Goal: Information Seeking & Learning: Learn about a topic

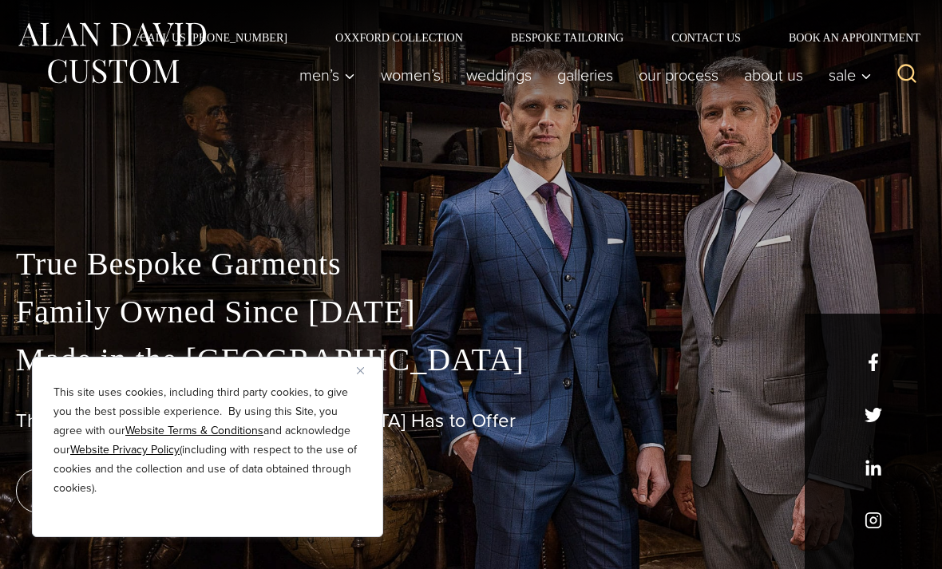
click at [375, 367] on button "Close" at bounding box center [366, 370] width 19 height 19
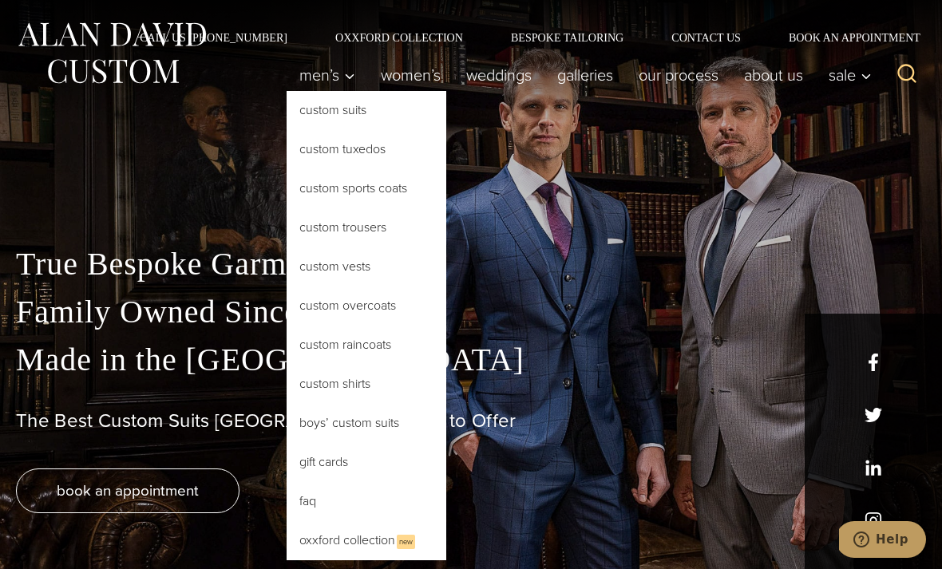
click at [363, 390] on link "Custom Shirts" at bounding box center [367, 384] width 160 height 38
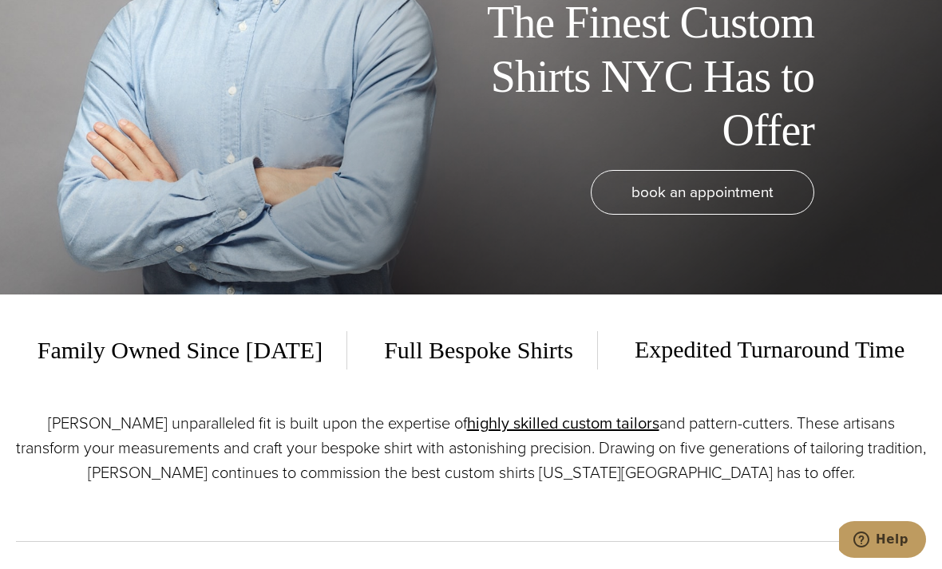
scroll to position [273, 0]
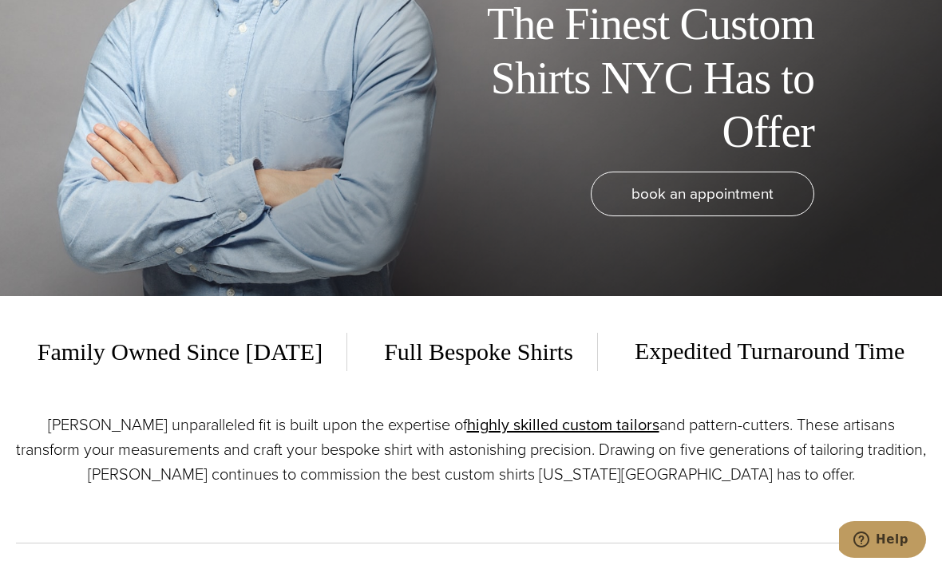
click at [461, 371] on span "Full Bespoke Shirts" at bounding box center [479, 352] width 238 height 38
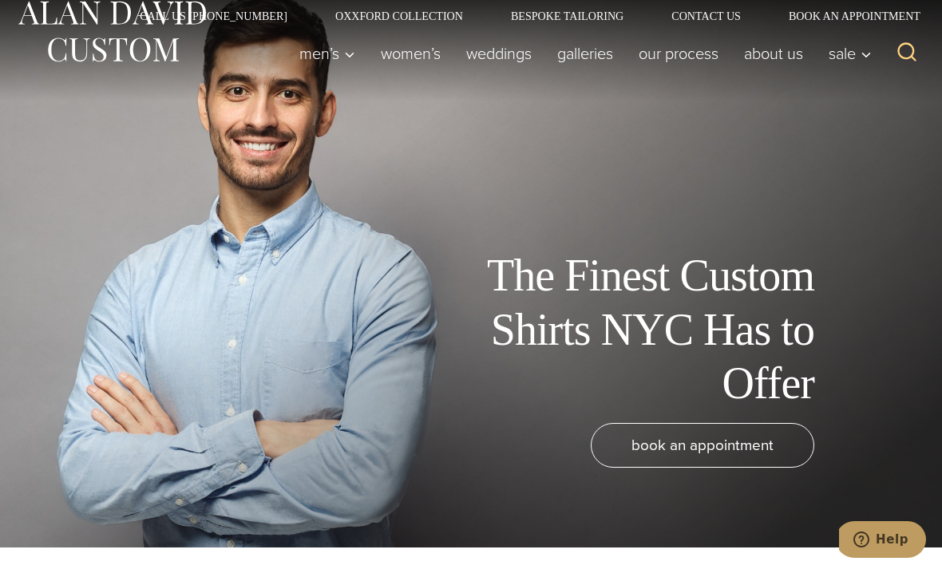
scroll to position [0, 0]
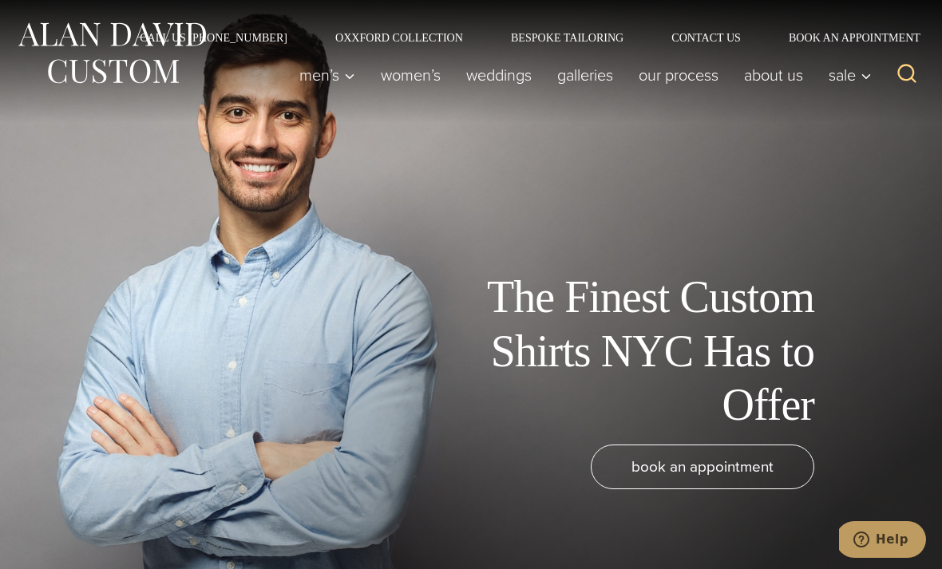
click at [433, 32] on link "Oxxford Collection" at bounding box center [399, 37] width 176 height 11
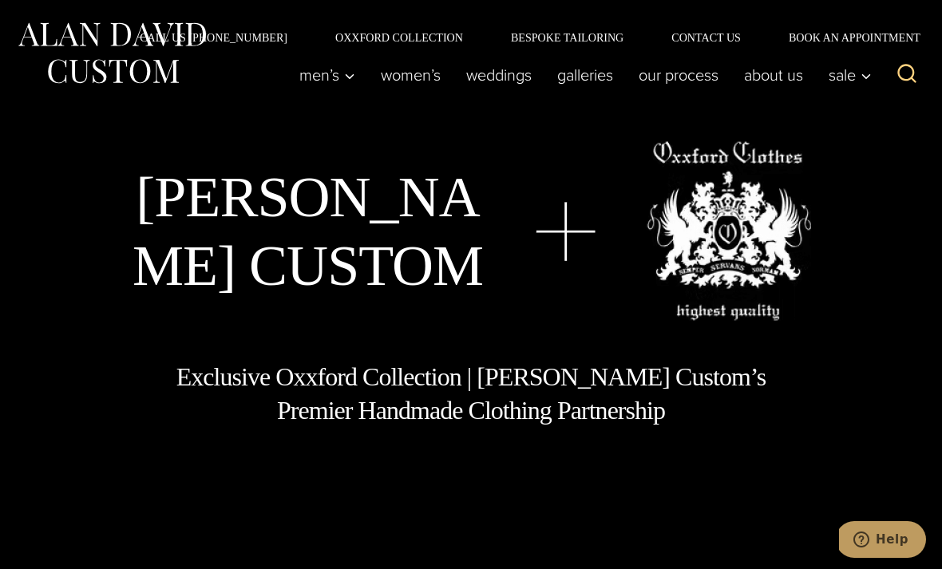
click at [590, 34] on link "Bespoke Tailoring" at bounding box center [567, 37] width 161 height 11
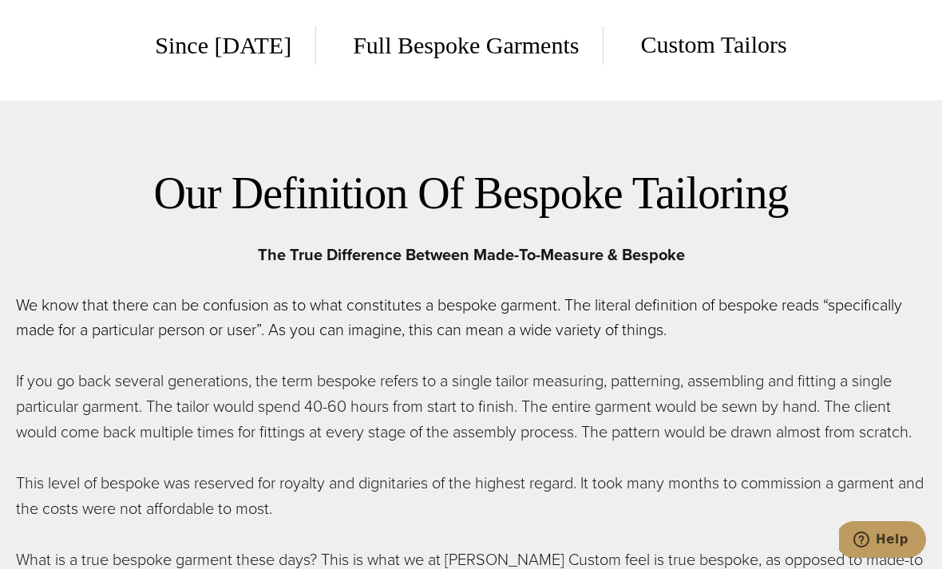
scroll to position [579, 0]
click at [735, 65] on span "Custom Tailors" at bounding box center [702, 45] width 170 height 39
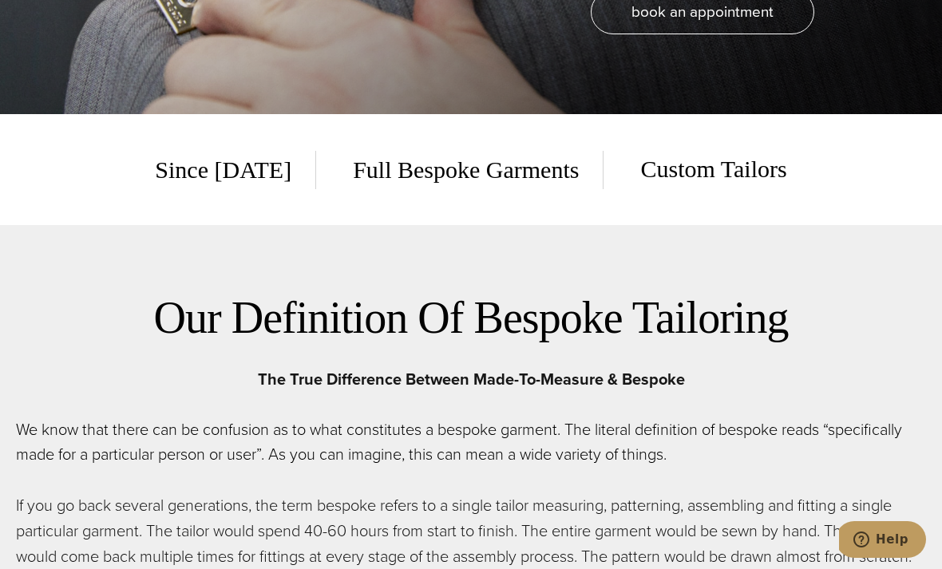
scroll to position [0, 0]
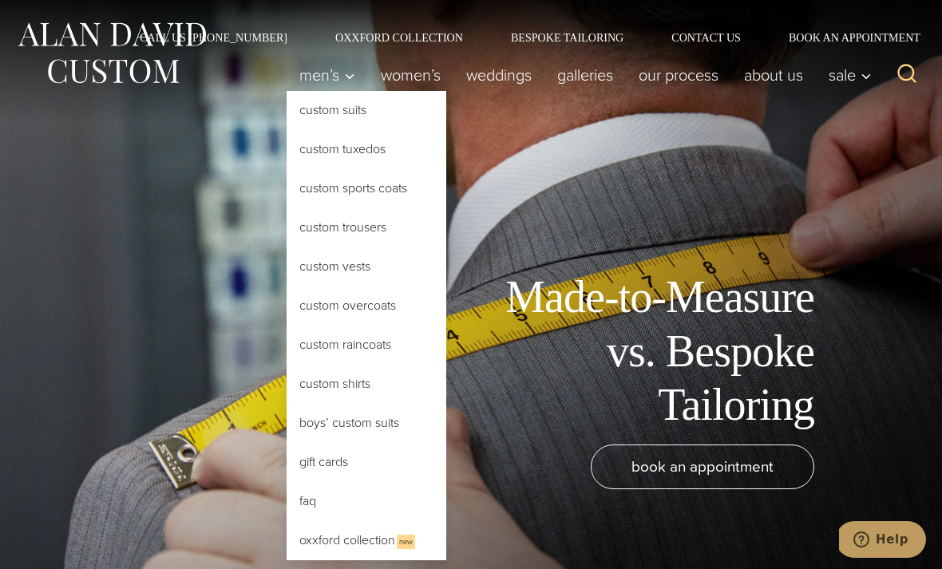
click at [312, 280] on link "Custom Vests" at bounding box center [367, 267] width 160 height 38
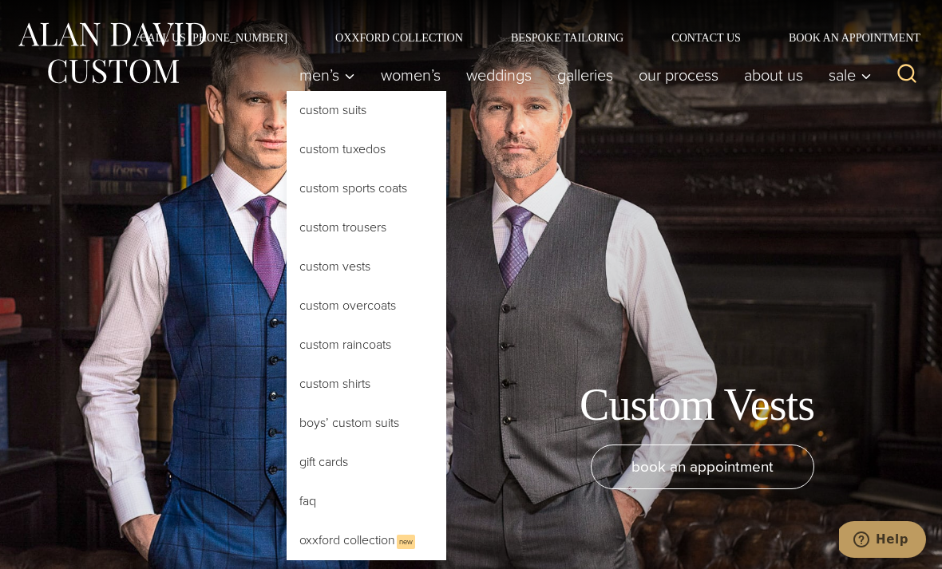
click at [352, 382] on link "Custom Shirts" at bounding box center [367, 384] width 160 height 38
